Goal: Task Accomplishment & Management: Manage account settings

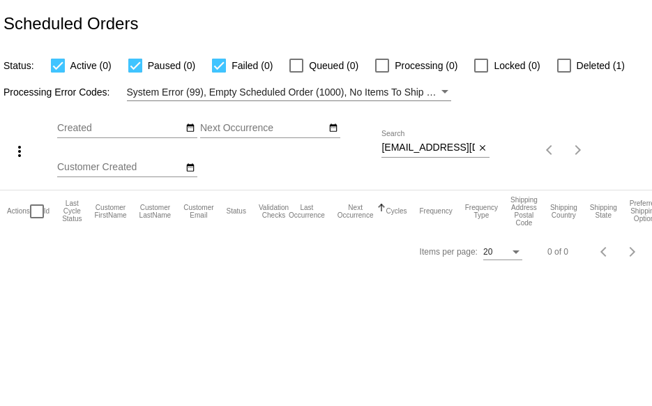
click at [381, 146] on div "Oct Jan Feb Mar Apr Su Mo" at bounding box center [219, 150] width 324 height 79
drag, startPoint x: 381, startPoint y: 147, endPoint x: 531, endPoint y: 148, distance: 149.9
click at [531, 150] on div "more_vert Oct Jan Feb Mar [DATE]" at bounding box center [326, 145] width 652 height 89
paste input "[EMAIL_ADDRESS]"
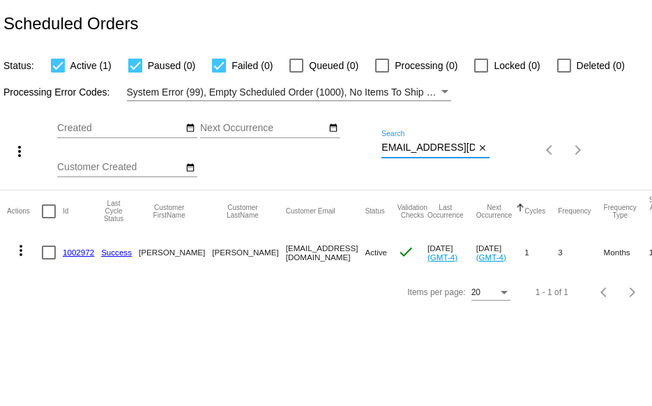
type input "[EMAIL_ADDRESS][DOMAIN_NAME]"
click at [75, 252] on link "1002972" at bounding box center [78, 251] width 31 height 9
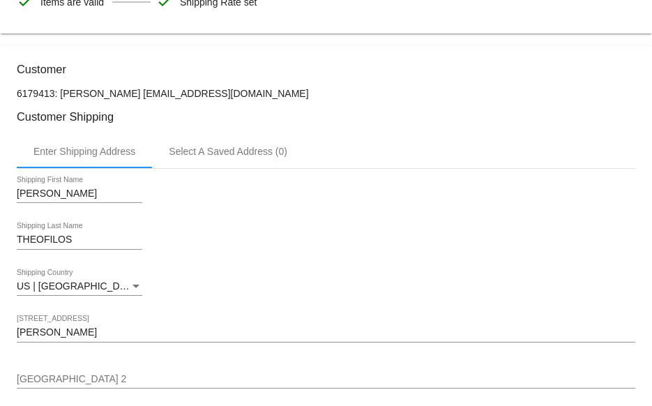
scroll to position [349, 0]
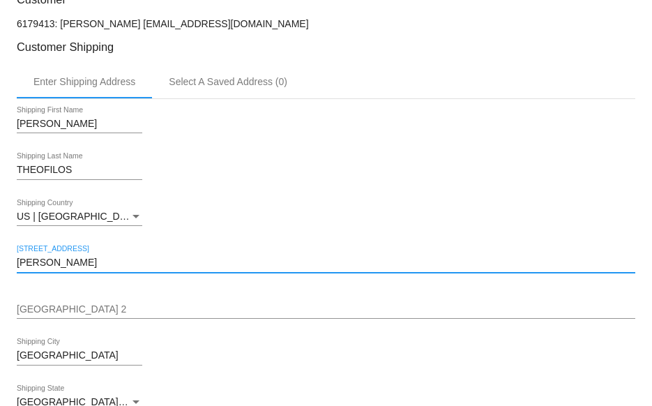
drag, startPoint x: 155, startPoint y: 261, endPoint x: 15, endPoint y: 261, distance: 140.8
paste input "[STREET_ADDRESS]"
drag, startPoint x: 203, startPoint y: 262, endPoint x: 112, endPoint y: 260, distance: 90.7
click at [112, 260] on input "[STREET_ADDRESS]" at bounding box center [326, 262] width 618 height 11
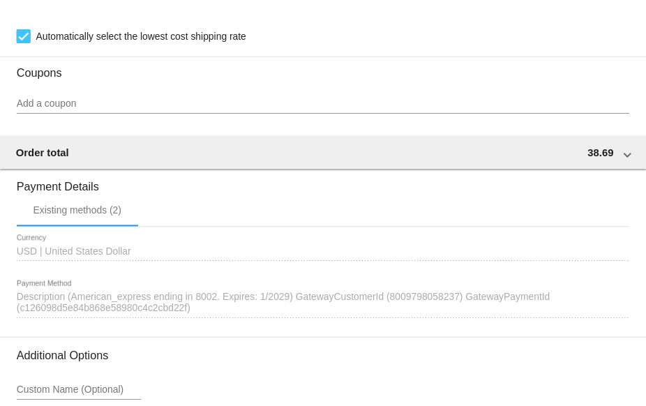
scroll to position [1328, 0]
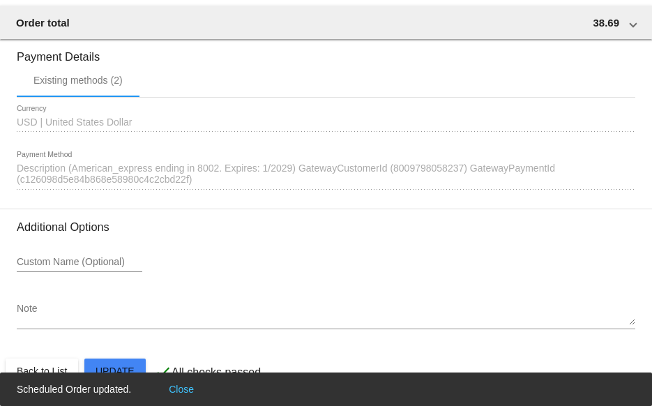
type input "[STREET_ADDRESS]"
